Goal: Check status: Check status

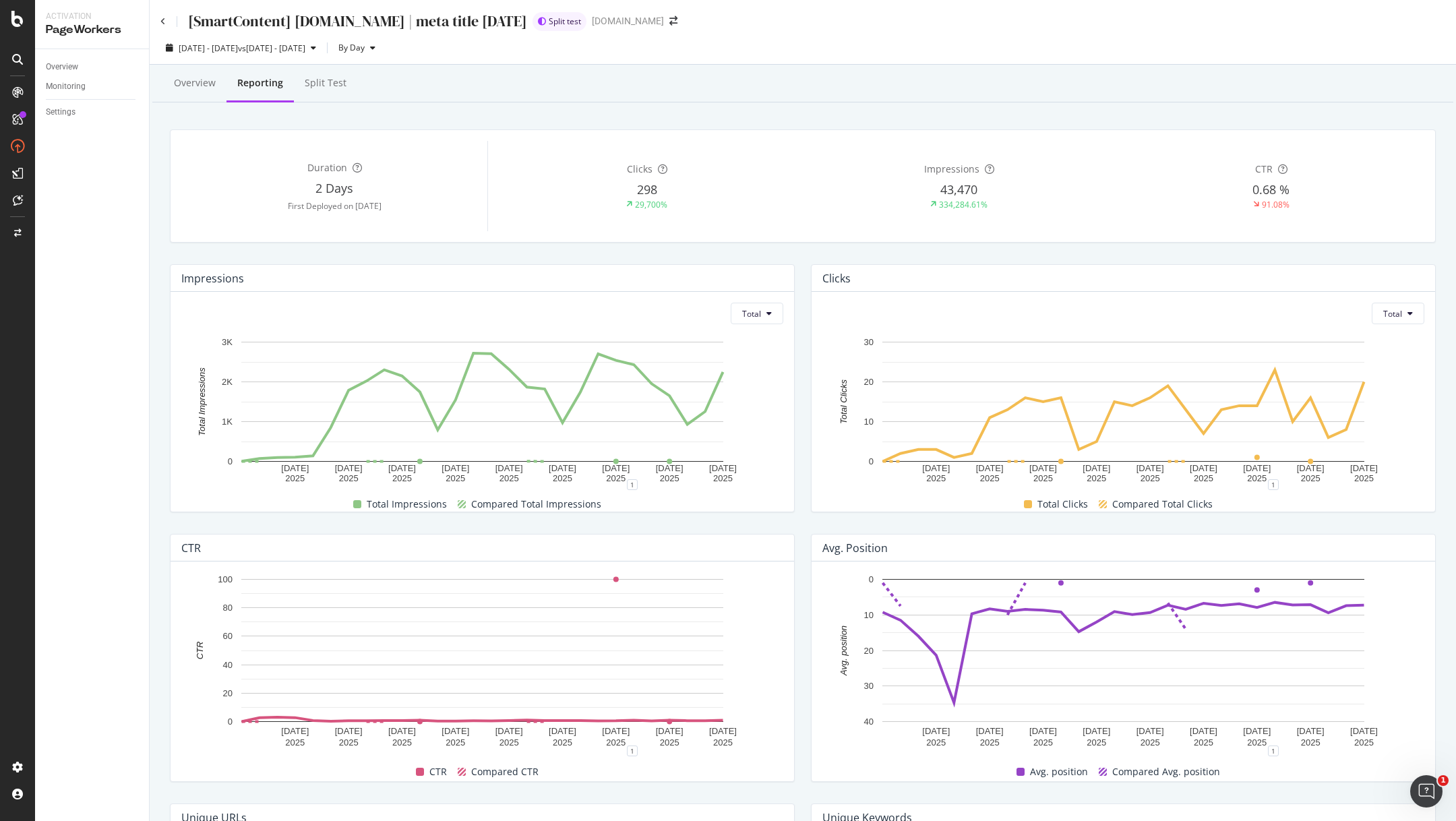
click at [812, 258] on div "Clicks Total [DATE] [DATE] [DATE] [DATE] [DATE] [DATE] [DATE] [DATE] [DATE] 0 1…" at bounding box center [1124, 389] width 641 height 270
click at [315, 88] on div "Split Test" at bounding box center [326, 82] width 42 height 13
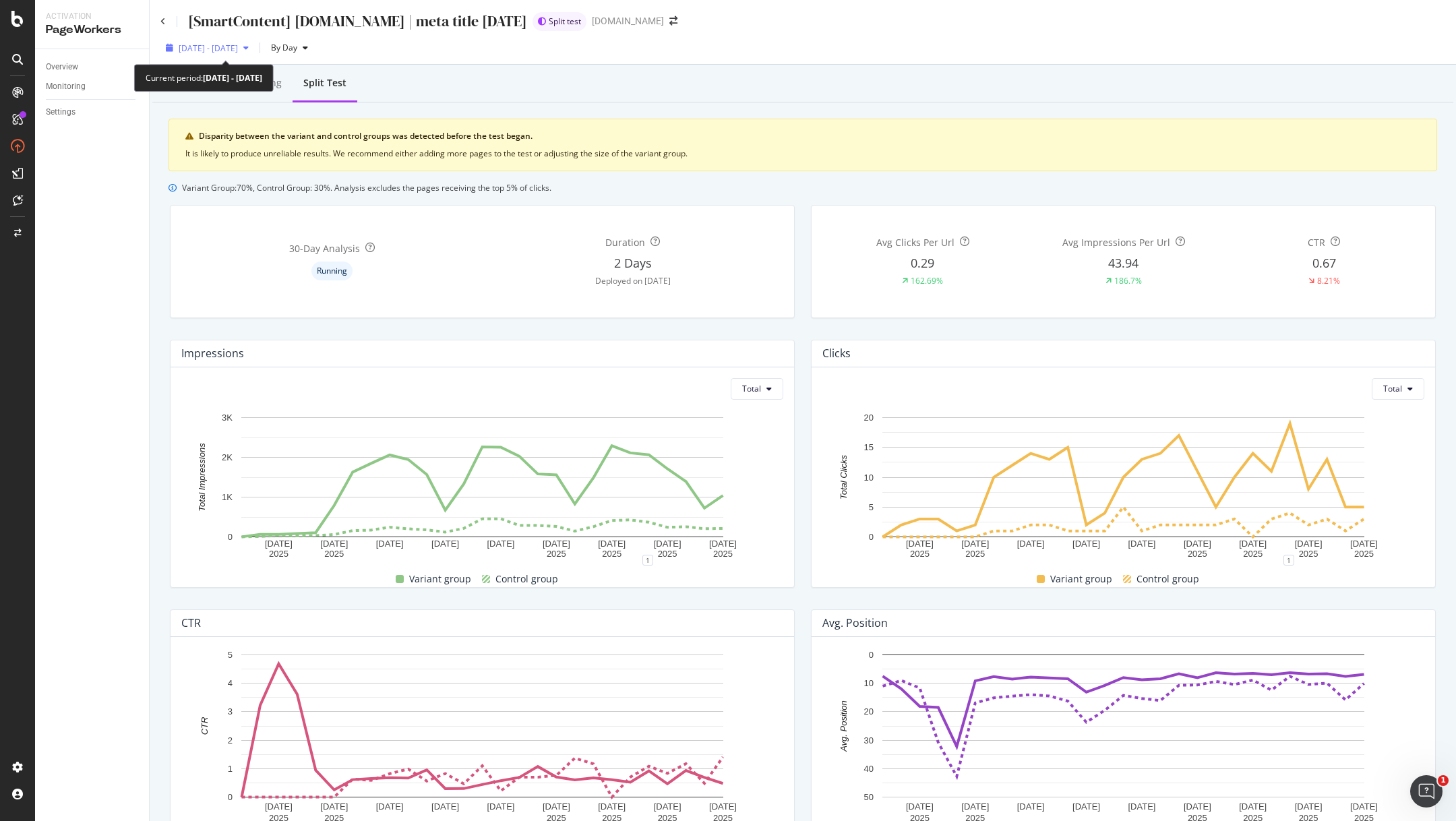
click at [254, 44] on div "[DATE] - [DATE]" at bounding box center [207, 47] width 94 height 20
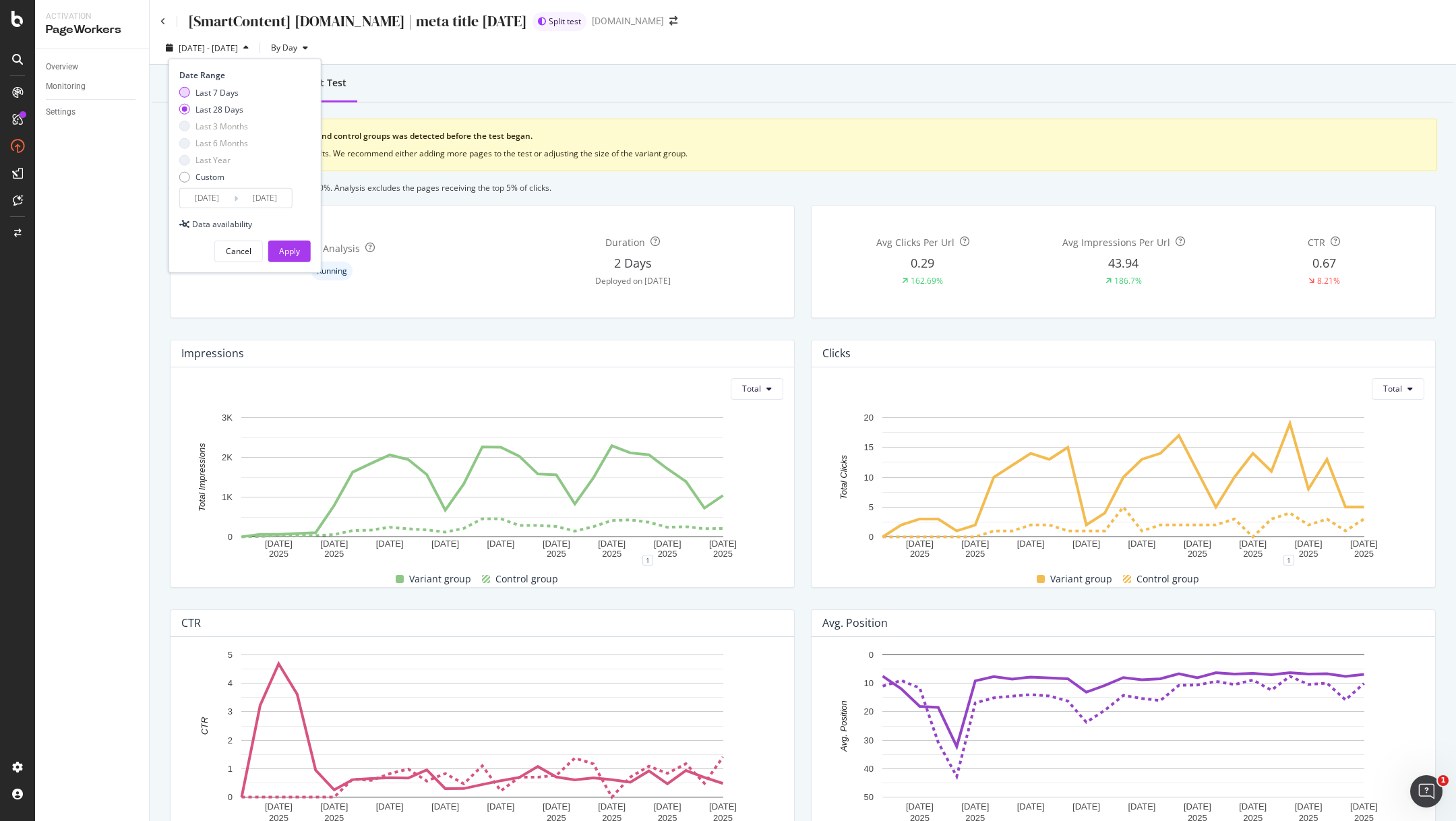
click at [180, 94] on div "Last 7 Days" at bounding box center [185, 92] width 10 height 10
type input "[DATE]"
click at [288, 248] on div "Apply" at bounding box center [289, 251] width 21 height 11
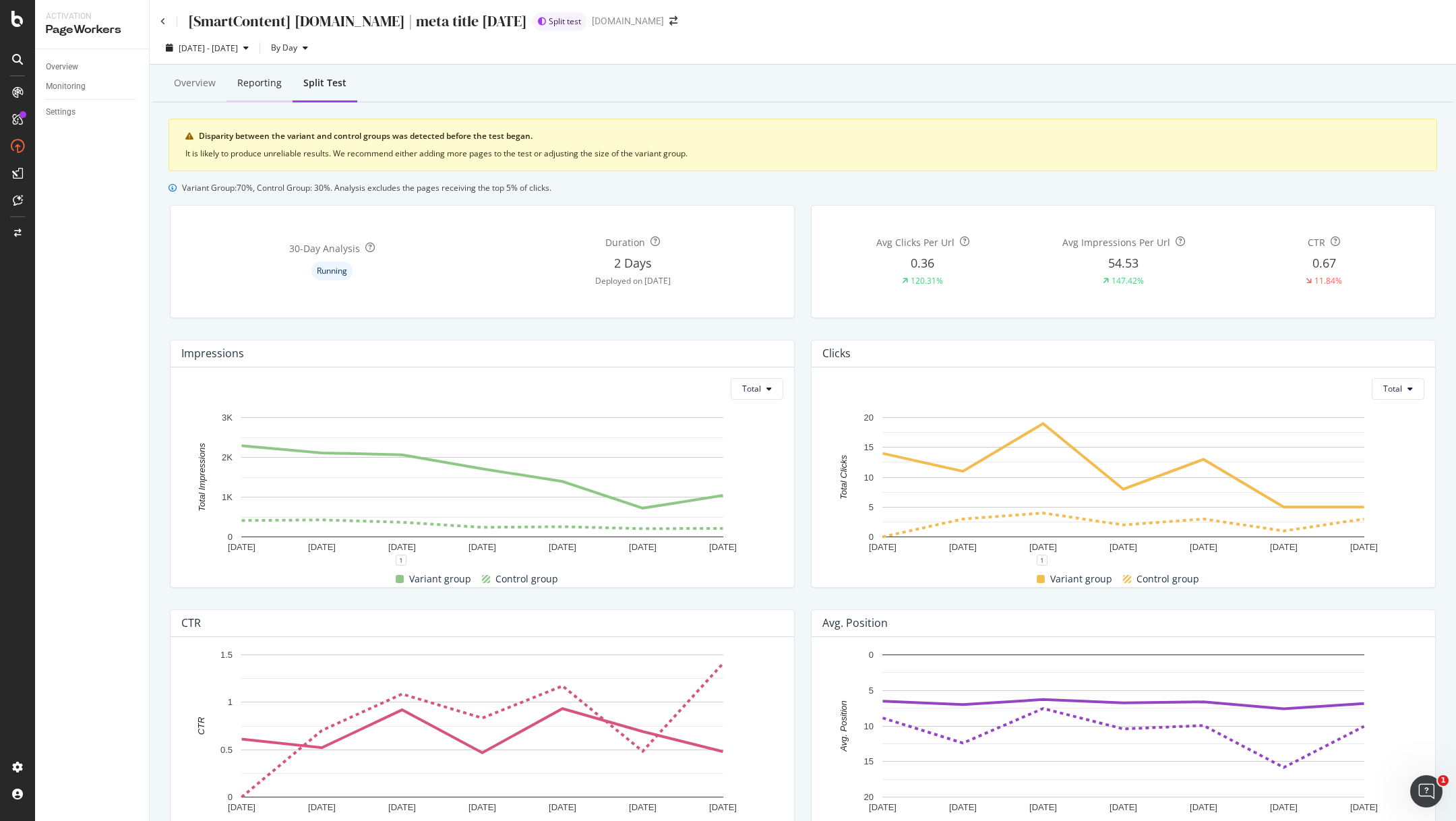
click at [259, 84] on div "Reporting" at bounding box center [259, 82] width 44 height 13
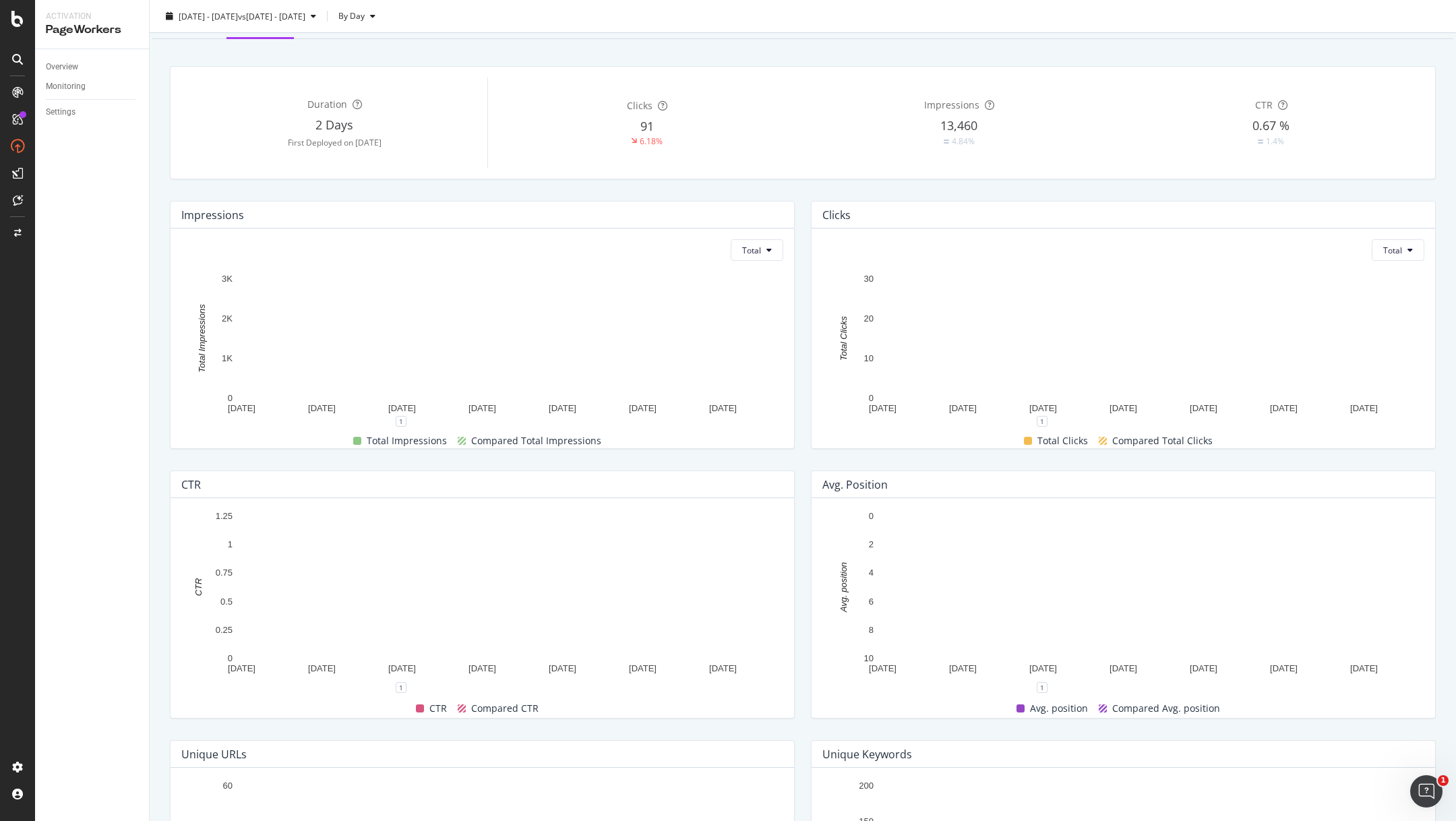
scroll to position [59, 0]
